Goal: Task Accomplishment & Management: Use online tool/utility

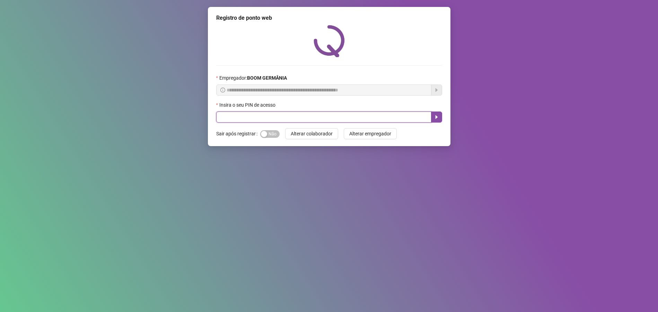
click at [375, 120] on input "text" at bounding box center [323, 117] width 215 height 11
type input "*****"
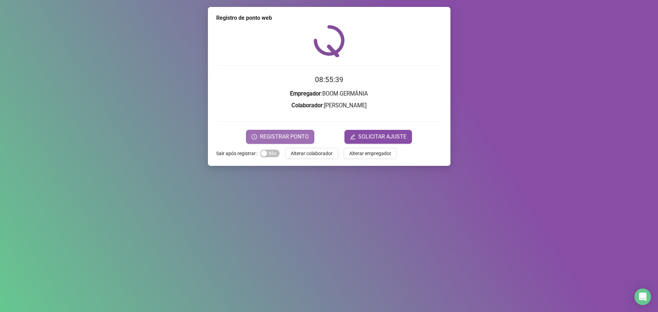
click at [292, 137] on span "REGISTRAR PONTO" at bounding box center [284, 137] width 49 height 8
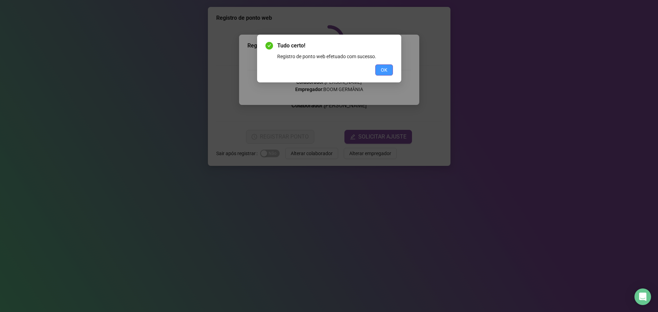
click at [377, 72] on button "OK" at bounding box center [384, 69] width 18 height 11
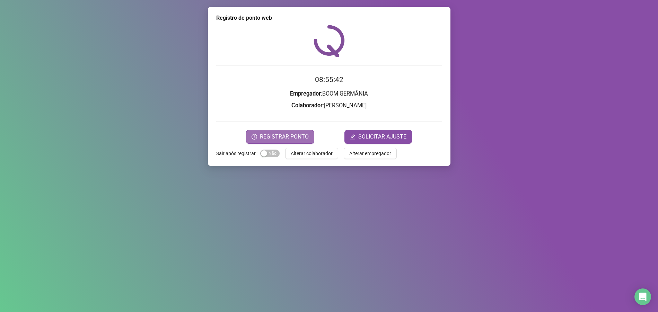
click at [302, 140] on span "REGISTRAR PONTO" at bounding box center [284, 137] width 49 height 8
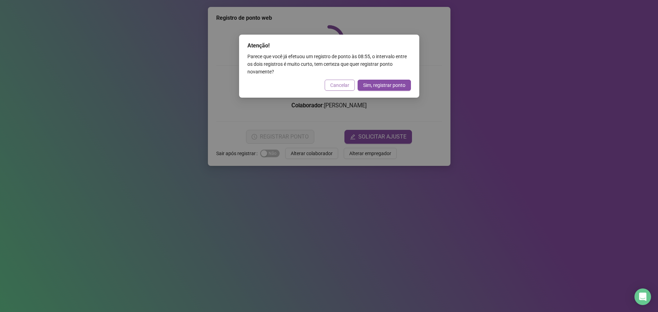
click at [338, 86] on span "Cancelar" at bounding box center [339, 85] width 19 height 8
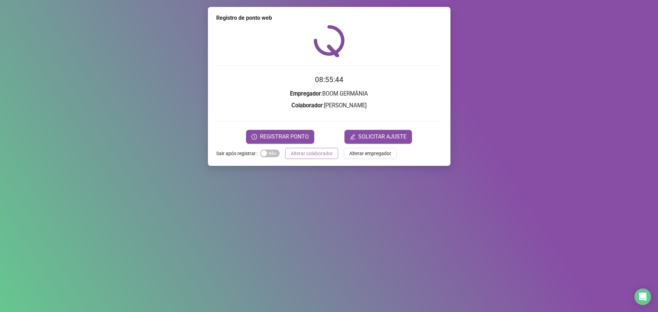
click at [317, 157] on button "Alterar colaborador" at bounding box center [311, 153] width 53 height 11
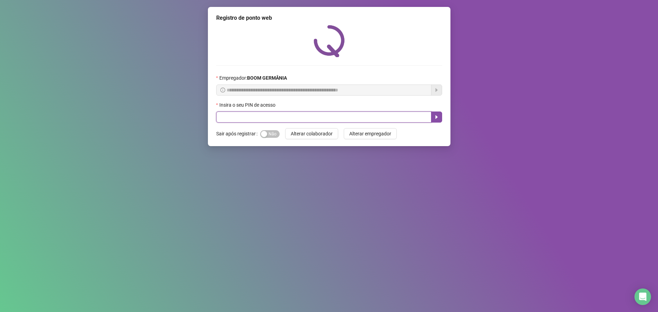
click at [334, 117] on input "text" at bounding box center [323, 117] width 215 height 11
type input "****"
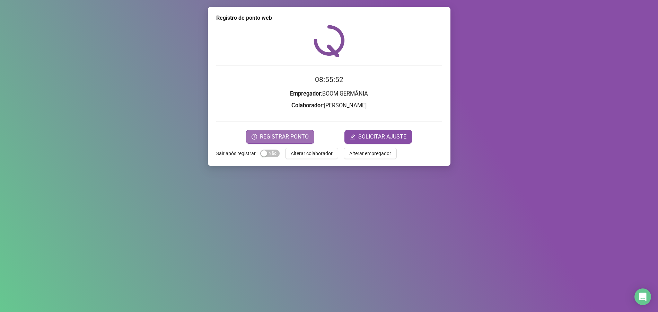
click at [302, 136] on span "REGISTRAR PONTO" at bounding box center [284, 137] width 49 height 8
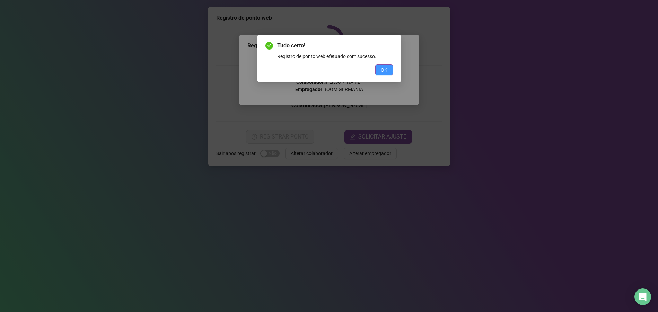
click at [385, 69] on span "OK" at bounding box center [384, 70] width 7 height 8
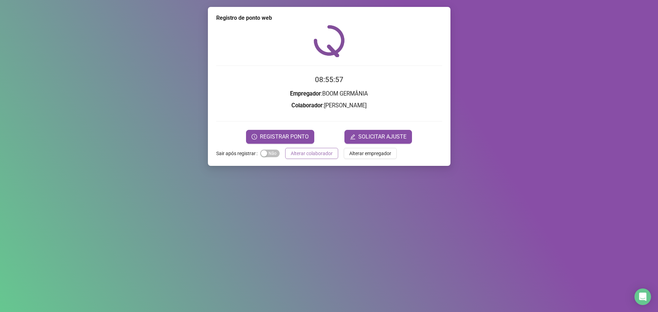
click at [296, 152] on span "Alterar colaborador" at bounding box center [312, 154] width 42 height 8
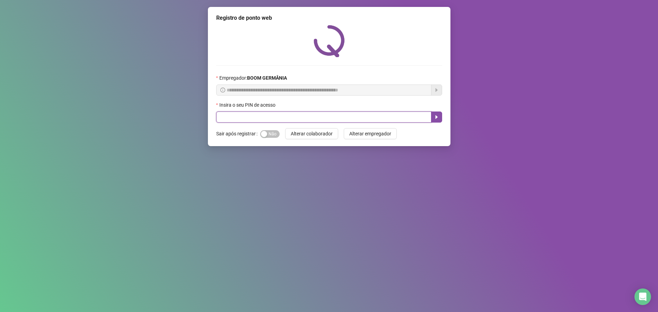
click at [267, 116] on input "text" at bounding box center [323, 117] width 215 height 11
type input "****"
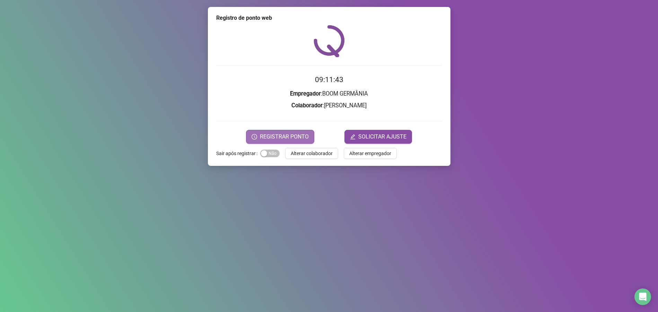
click at [293, 135] on span "REGISTRAR PONTO" at bounding box center [284, 137] width 49 height 8
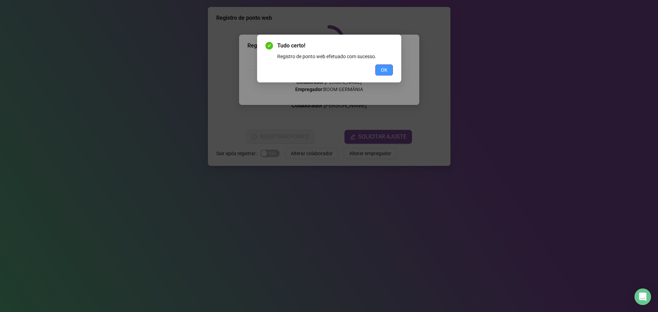
click at [384, 68] on span "OK" at bounding box center [384, 70] width 7 height 8
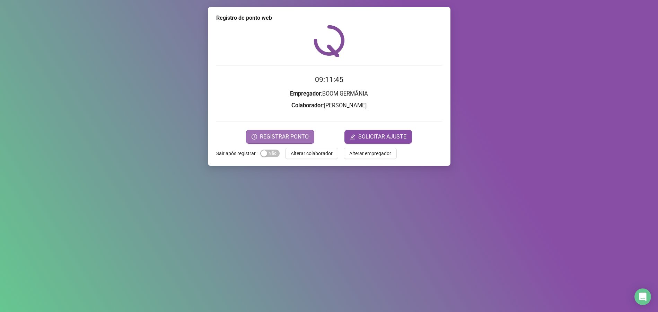
click at [292, 139] on span "REGISTRAR PONTO" at bounding box center [284, 137] width 49 height 8
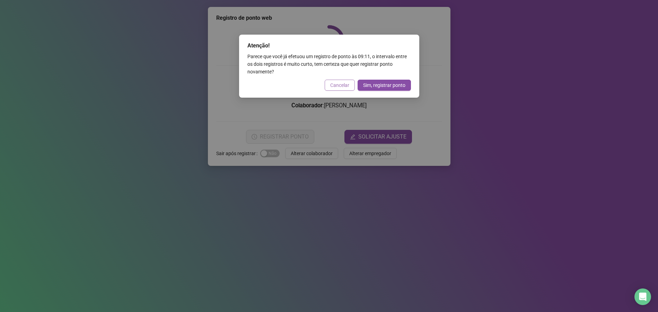
click at [341, 83] on span "Cancelar" at bounding box center [339, 85] width 19 height 8
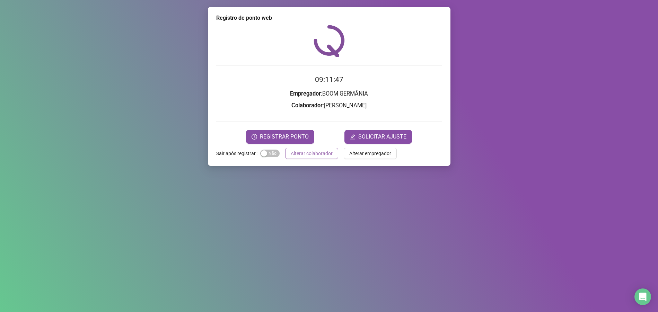
click at [320, 155] on span "Alterar colaborador" at bounding box center [312, 154] width 42 height 8
